Goal: Navigation & Orientation: Find specific page/section

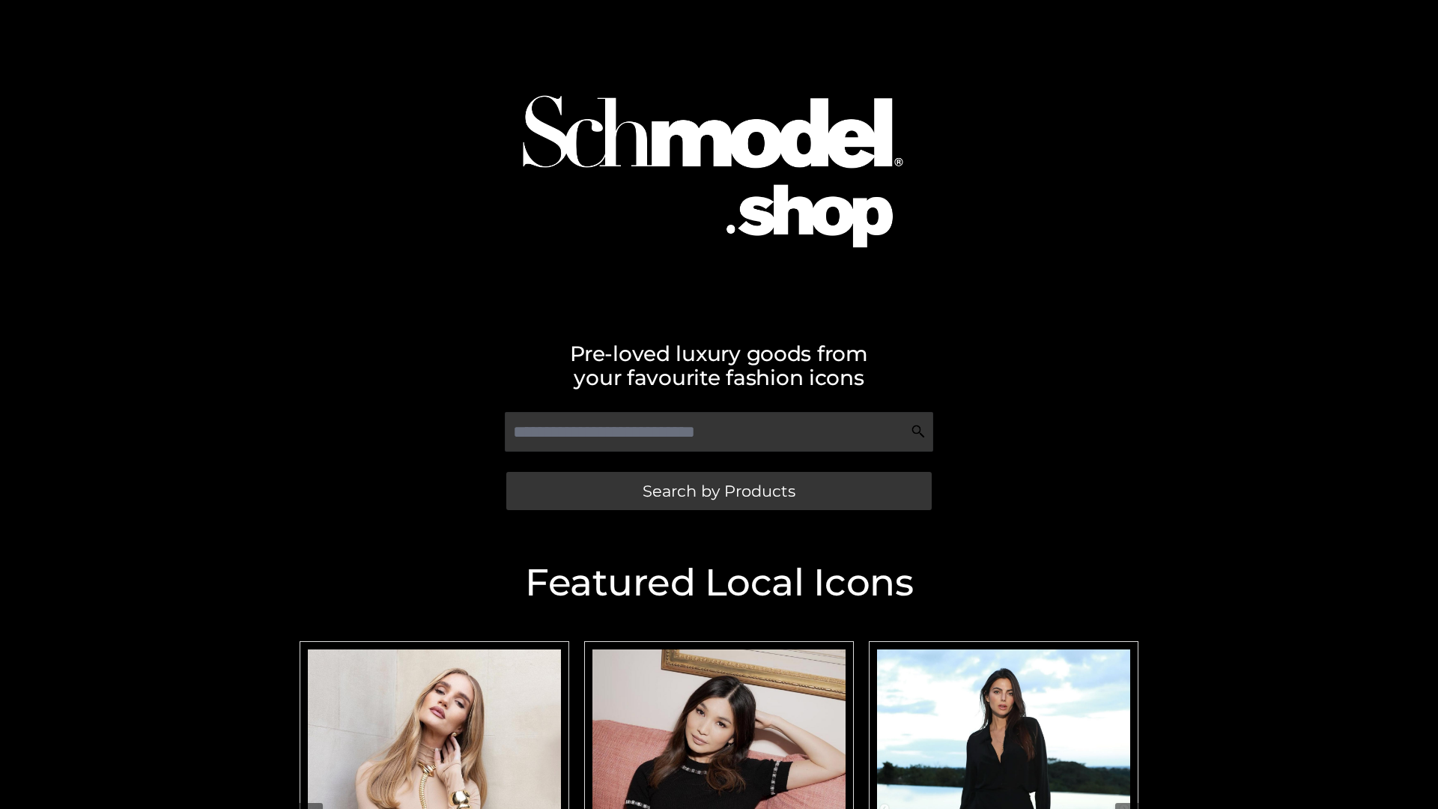
click at [718, 491] on span "Search by Products" at bounding box center [719, 491] width 153 height 16
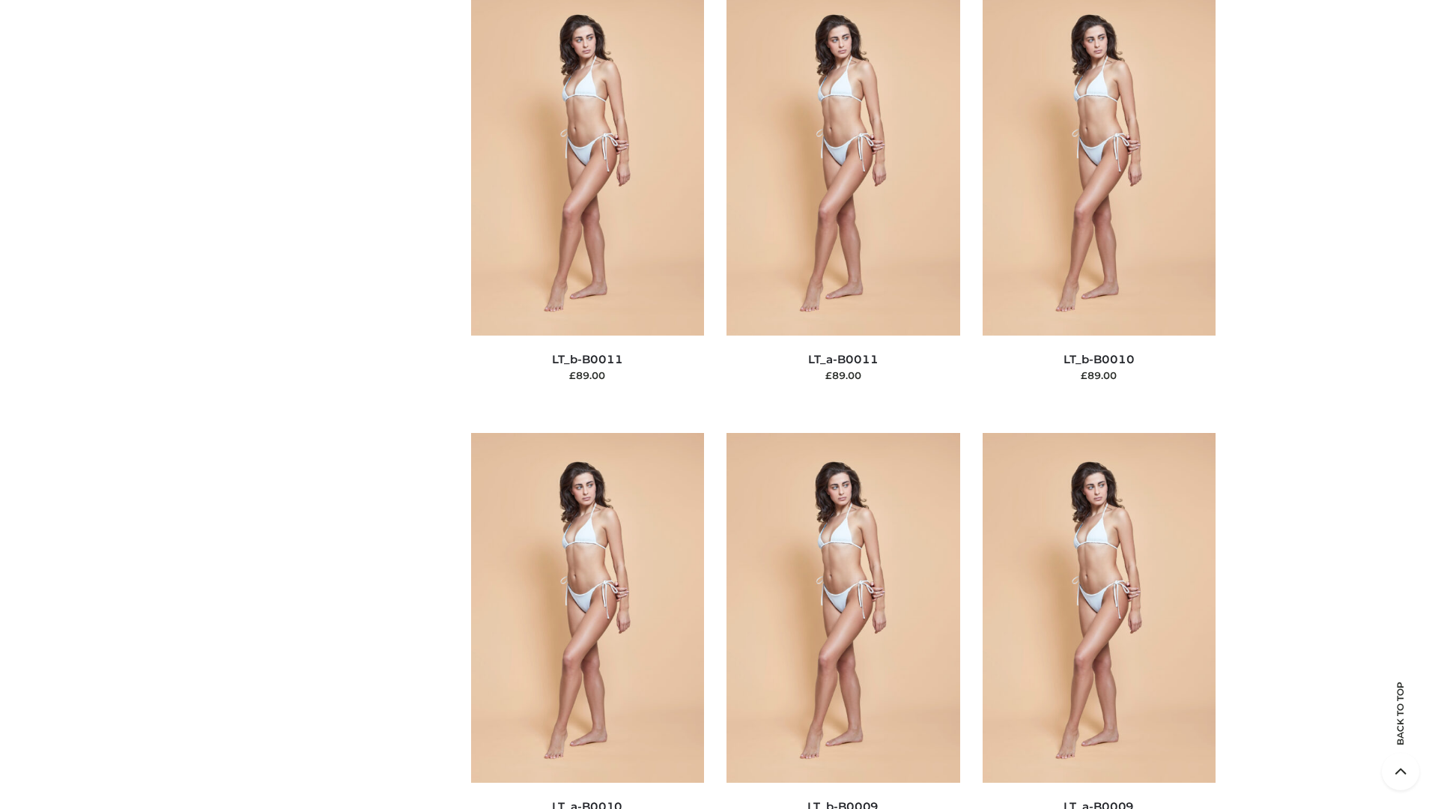
scroll to position [6727, 0]
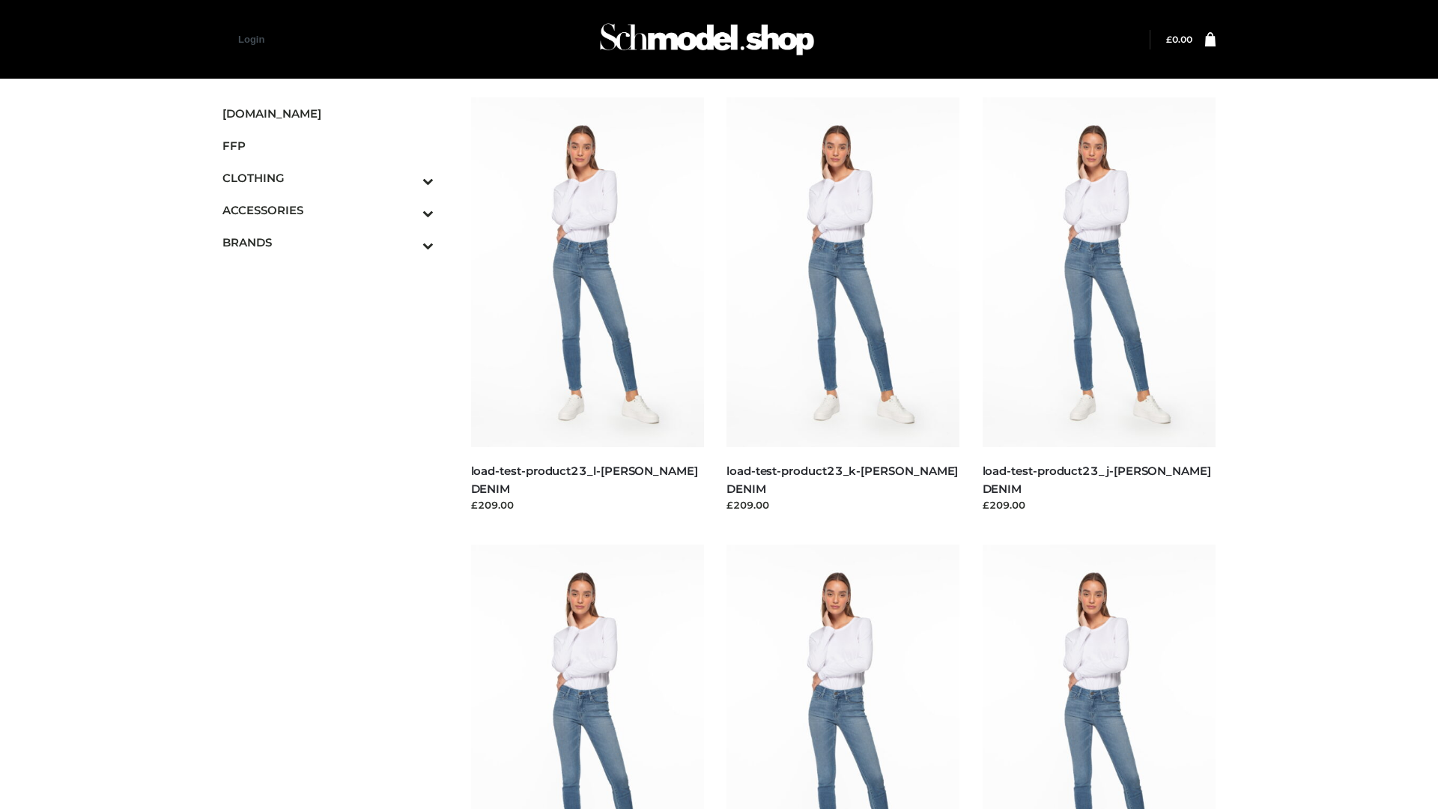
scroll to position [1314, 0]
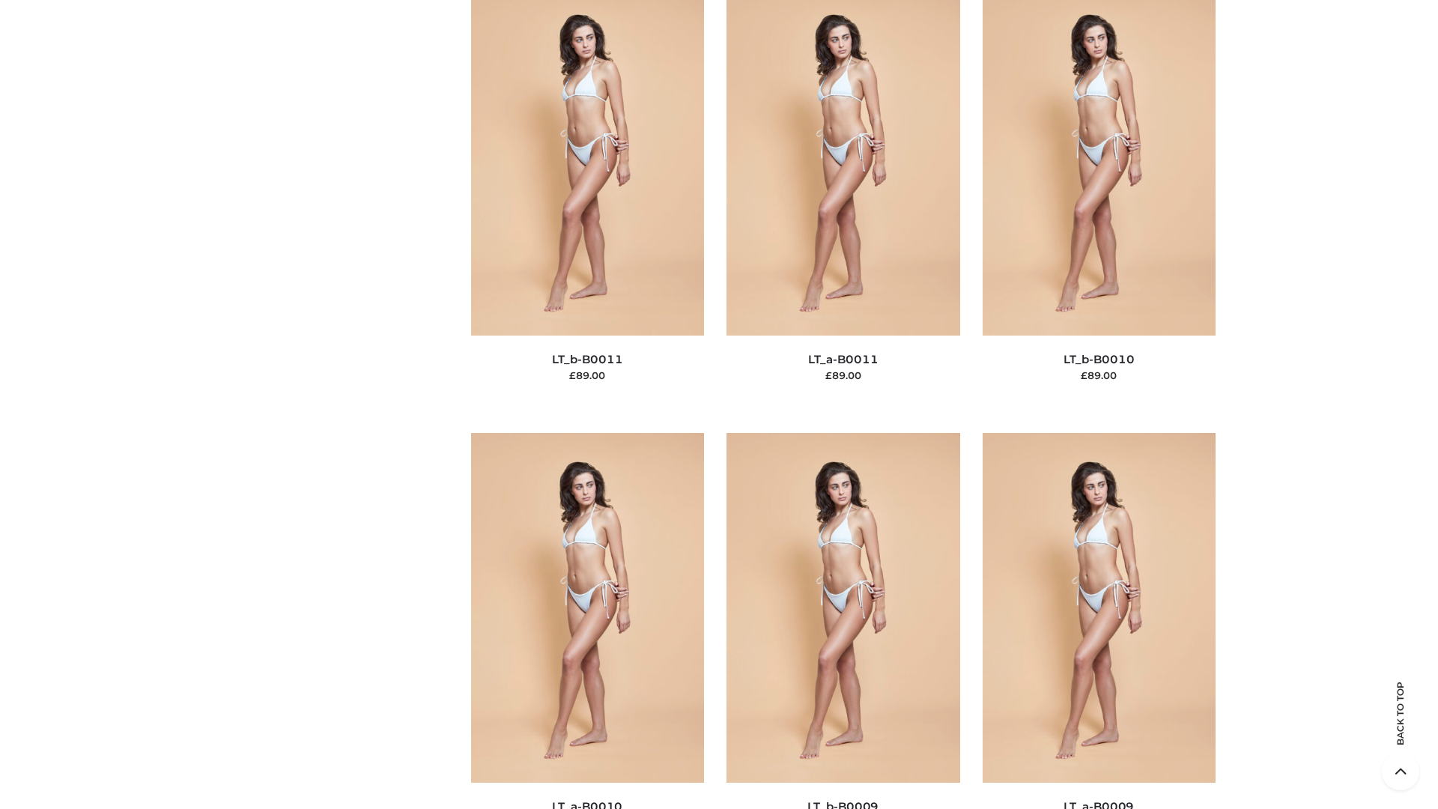
scroll to position [6727, 0]
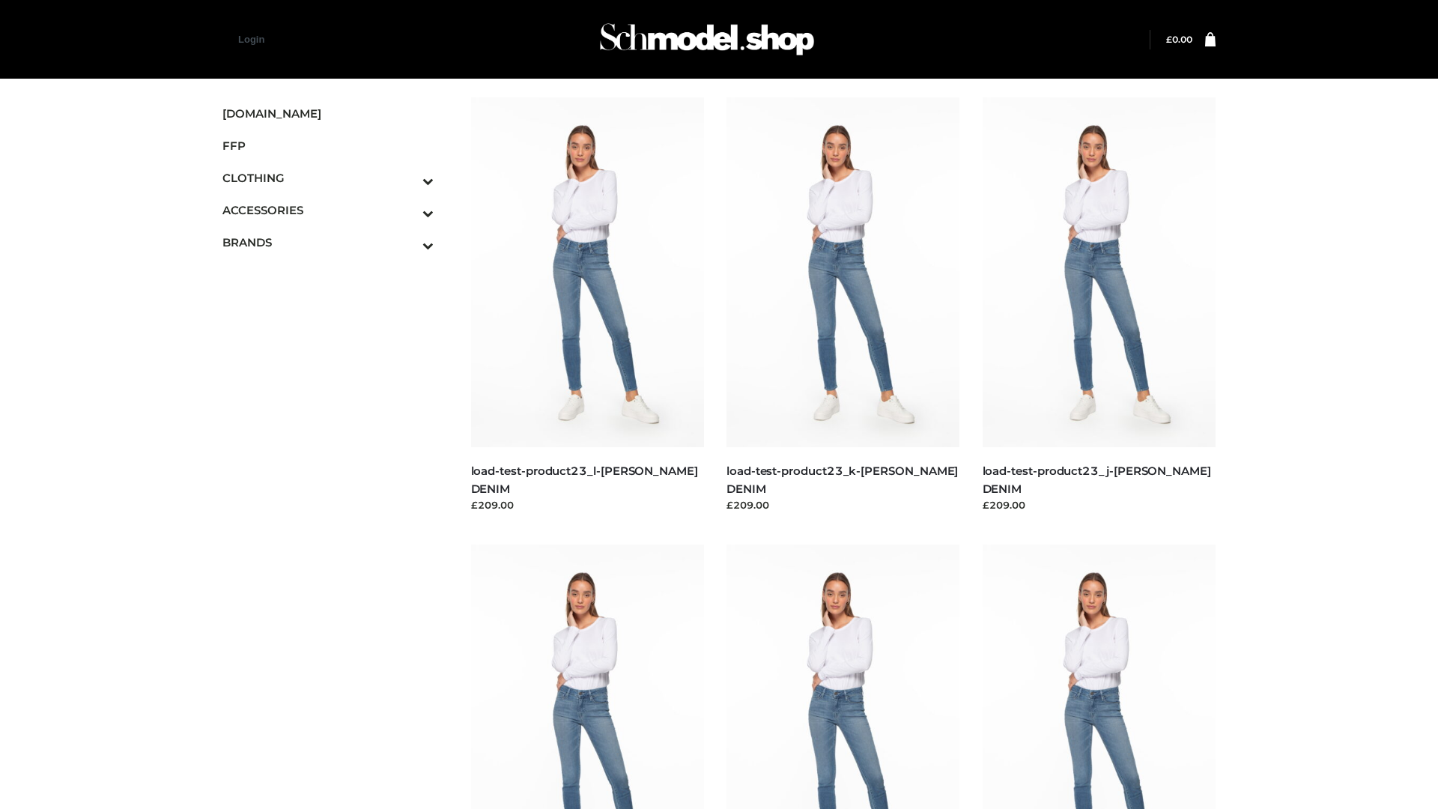
scroll to position [1314, 0]
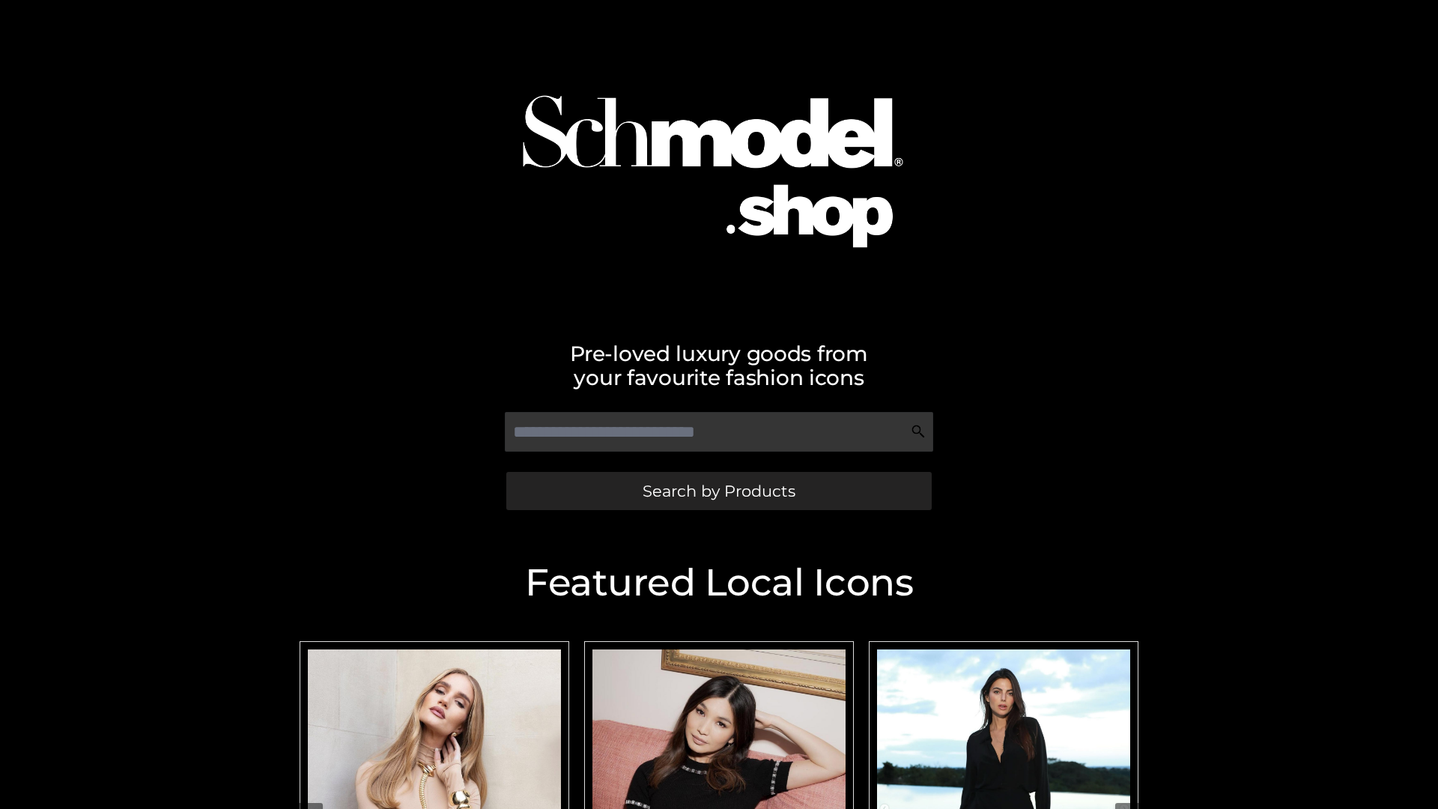
click at [718, 491] on span "Search by Products" at bounding box center [719, 491] width 153 height 16
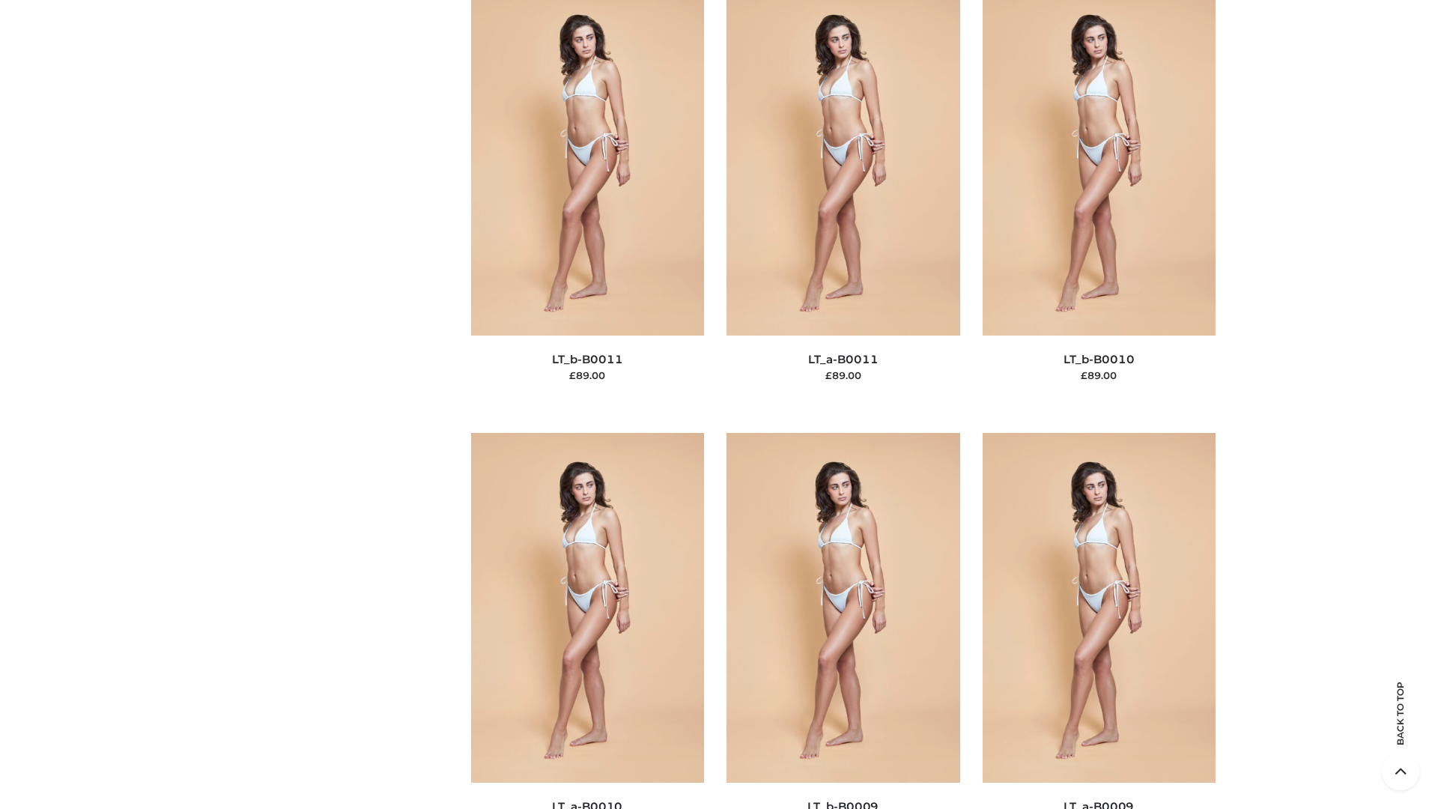
scroll to position [6727, 0]
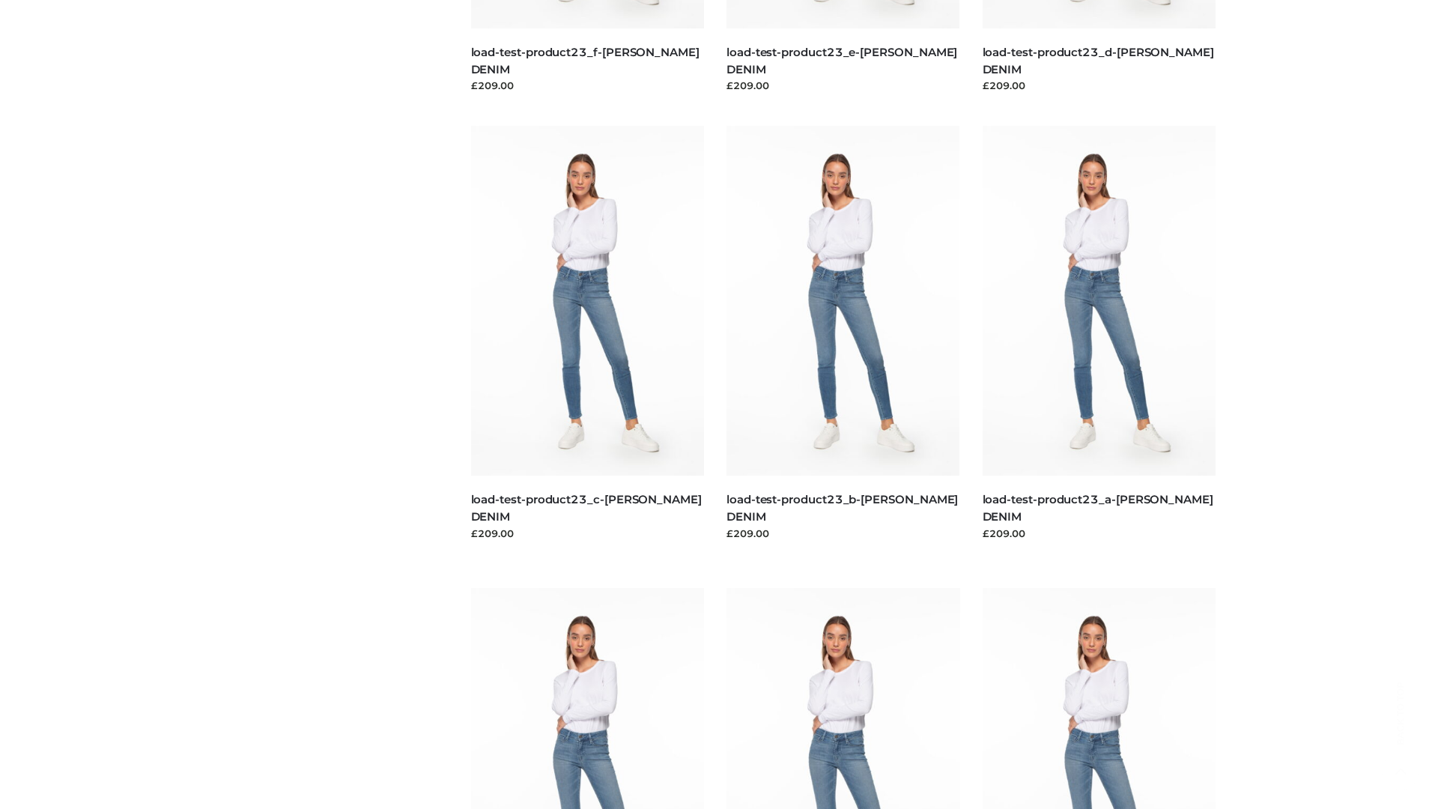
scroll to position [1314, 0]
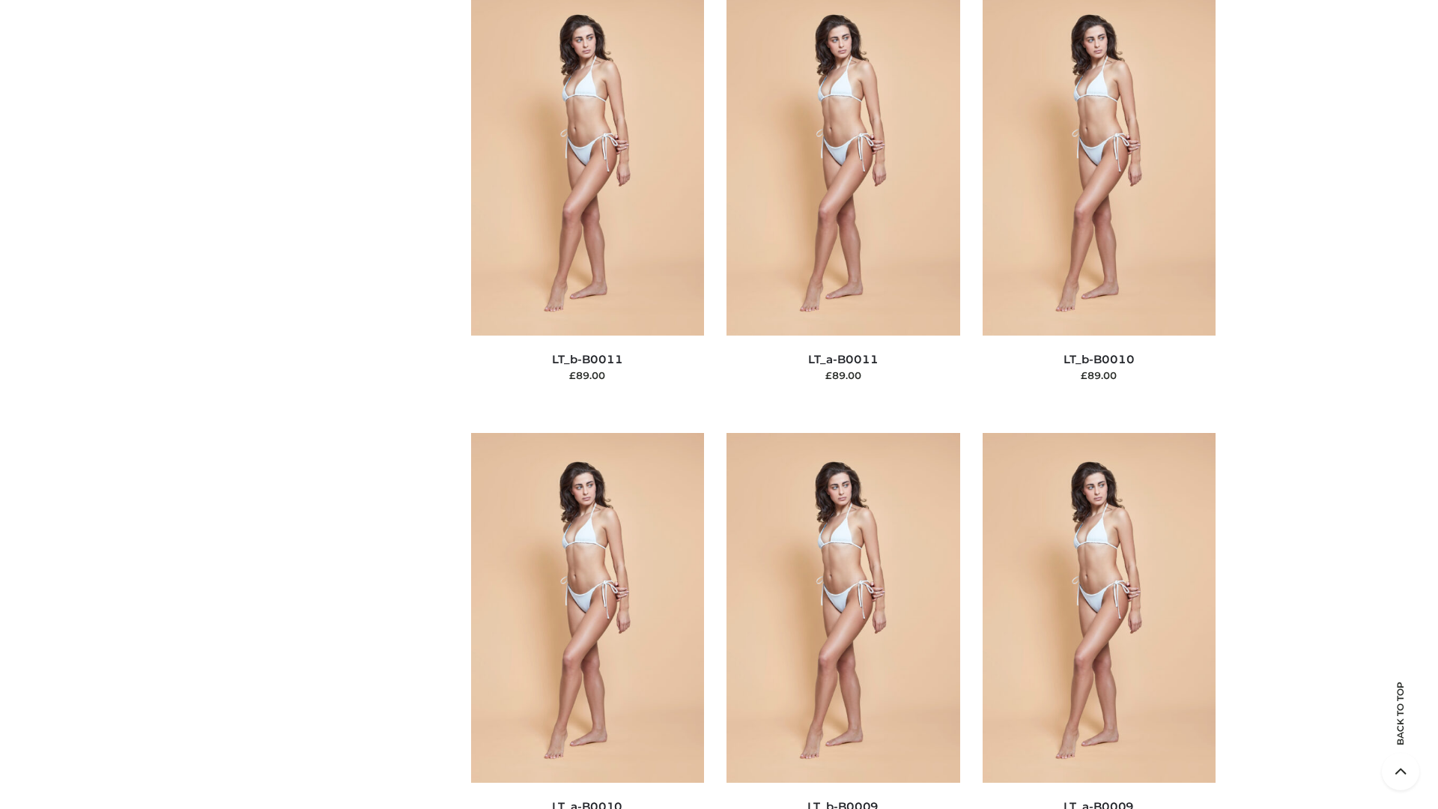
scroll to position [6727, 0]
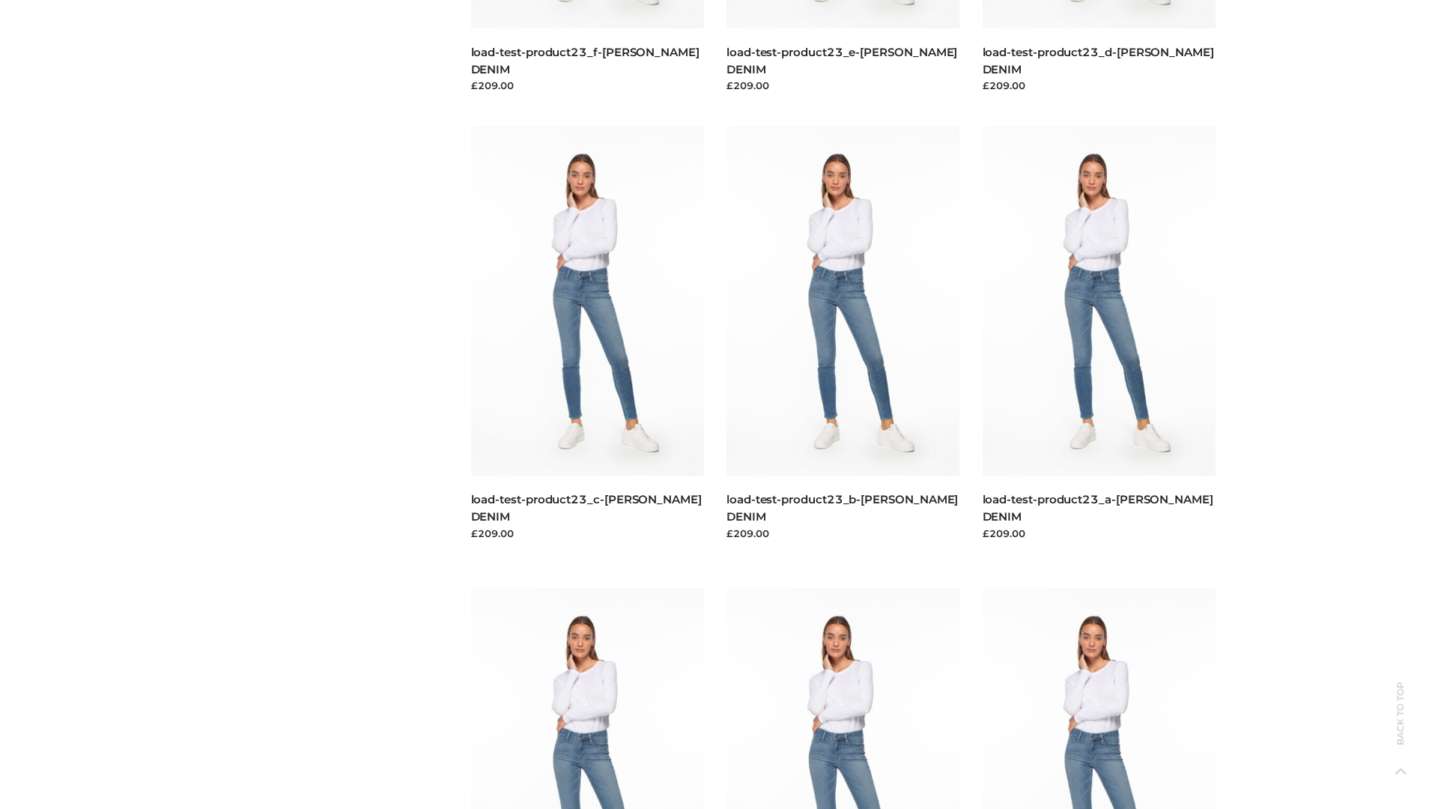
scroll to position [1314, 0]
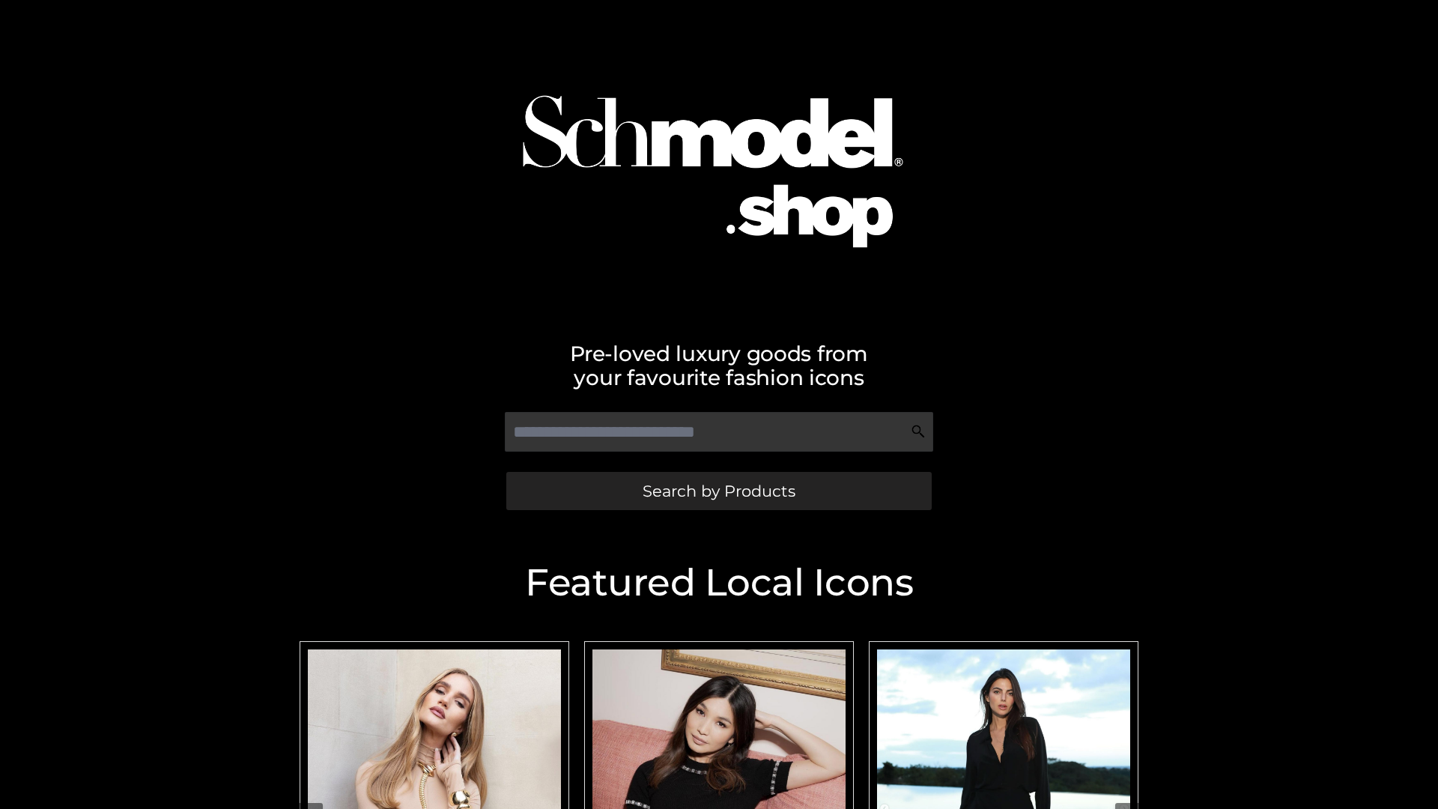
click at [718, 491] on span "Search by Products" at bounding box center [719, 491] width 153 height 16
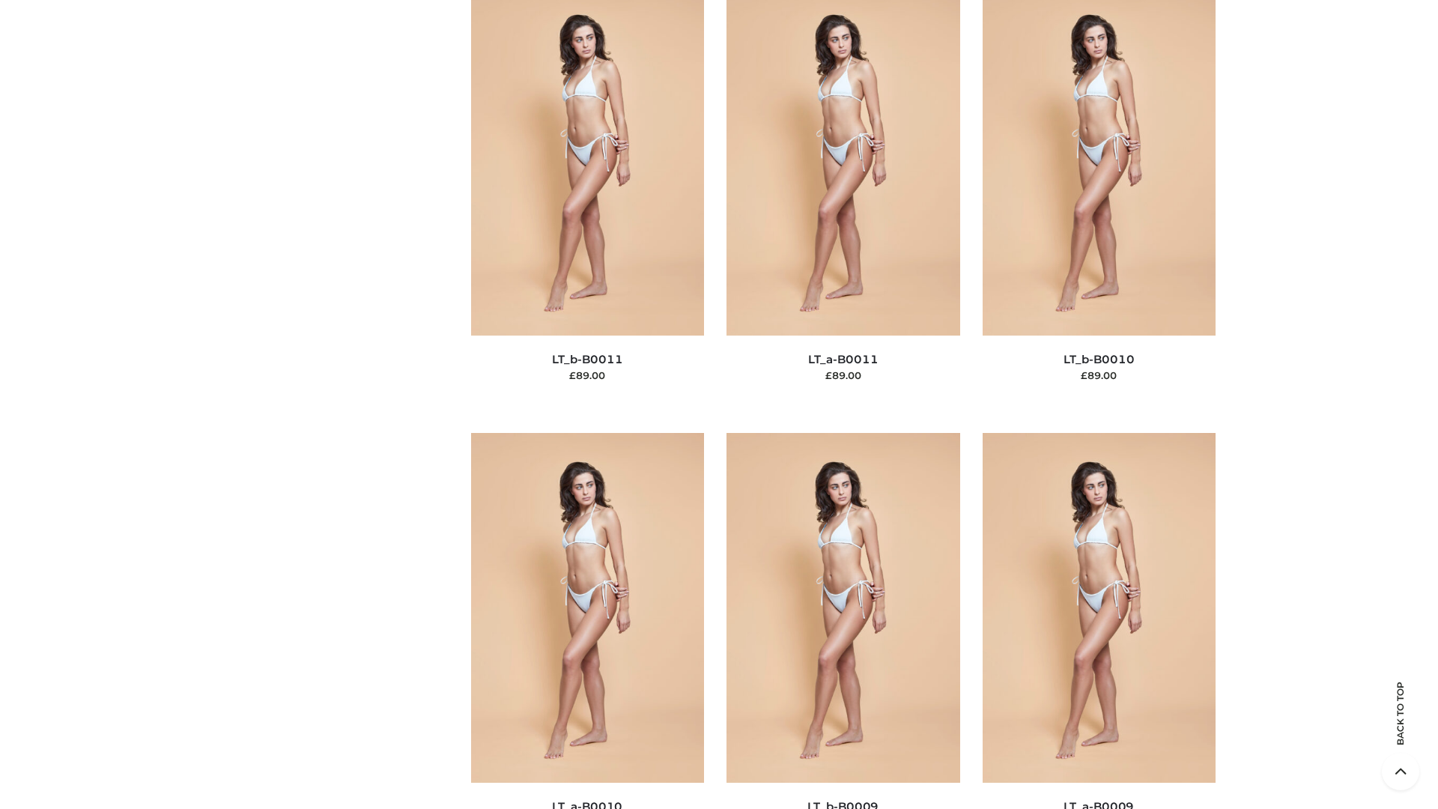
scroll to position [6727, 0]
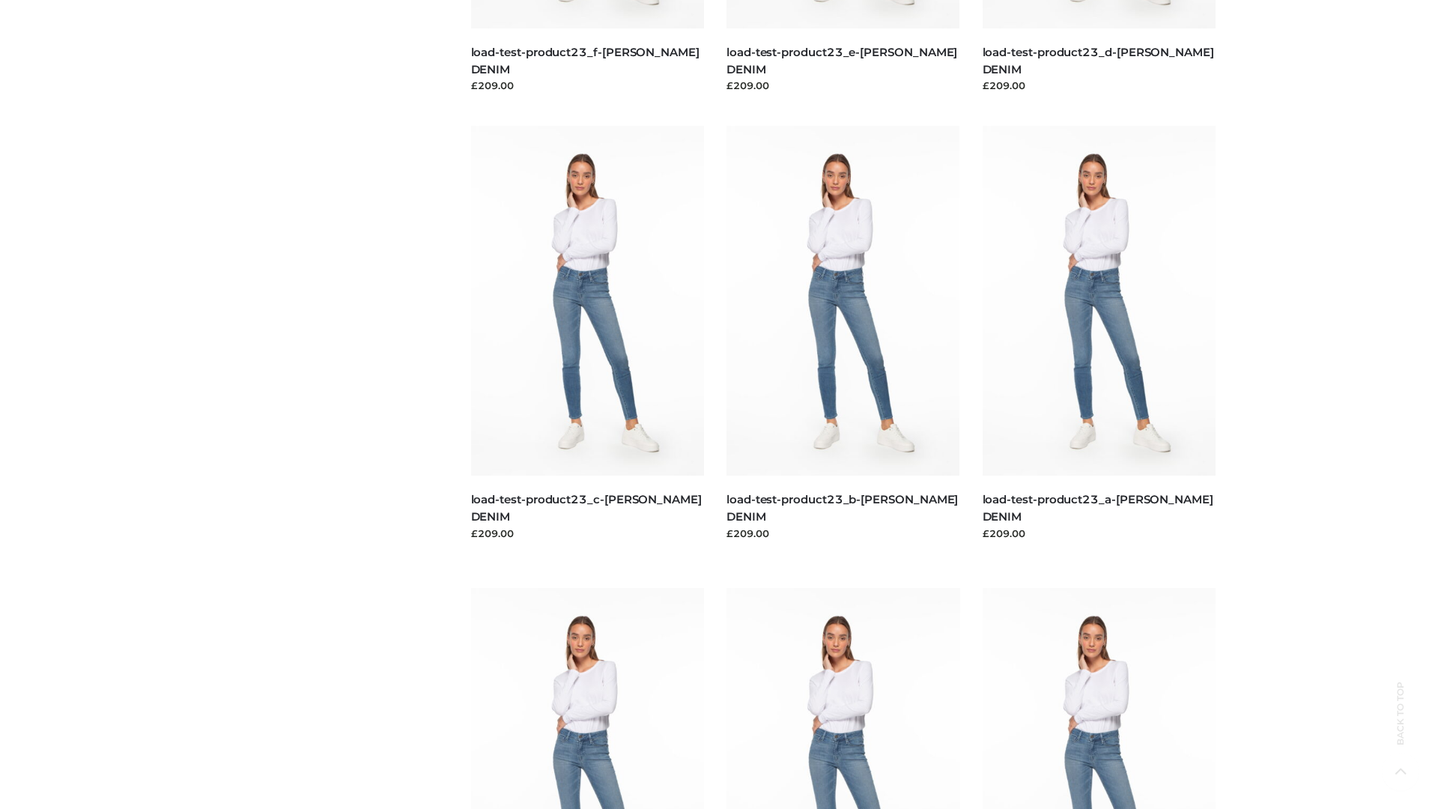
scroll to position [1314, 0]
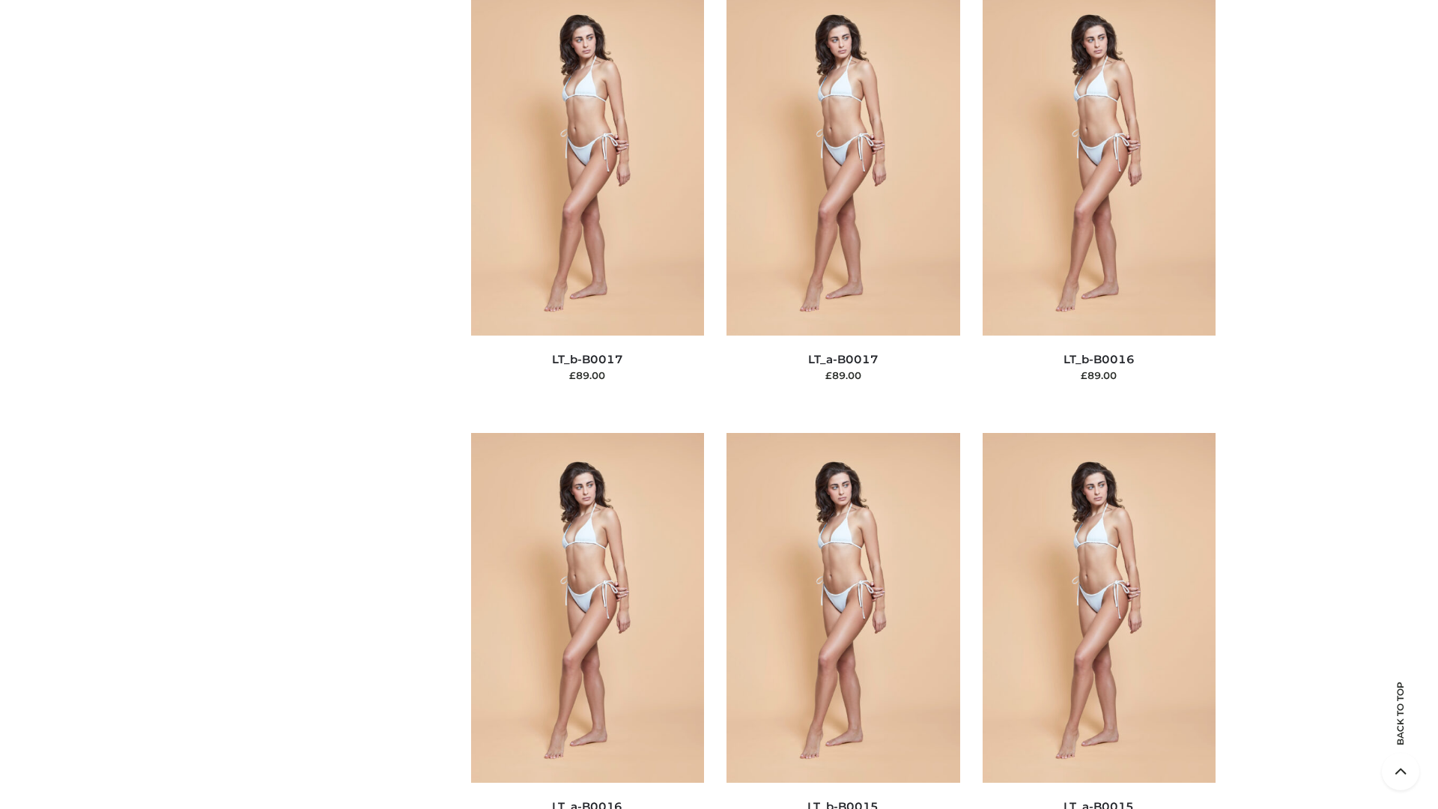
scroll to position [4923, 0]
